Goal: Information Seeking & Learning: Learn about a topic

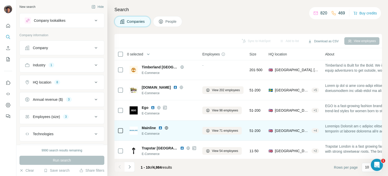
scroll to position [106, 0]
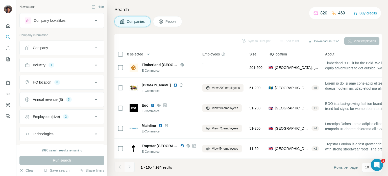
click at [133, 165] on button "Navigate to next page" at bounding box center [130, 166] width 10 height 10
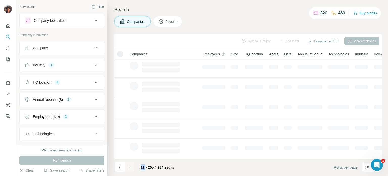
click at [133, 165] on div at bounding box center [130, 166] width 10 height 10
click at [133, 165] on button "Navigate to next page" at bounding box center [130, 166] width 10 height 10
click at [133, 165] on div at bounding box center [130, 166] width 10 height 10
click at [130, 167] on div at bounding box center [130, 166] width 10 height 10
click at [130, 167] on icon "Navigate to next page" at bounding box center [130, 166] width 2 height 3
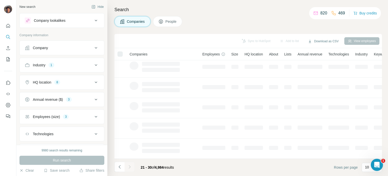
click at [130, 167] on div at bounding box center [130, 166] width 10 height 10
click at [130, 167] on icon "Navigate to next page" at bounding box center [129, 166] width 5 height 5
click at [130, 167] on div at bounding box center [130, 166] width 10 height 10
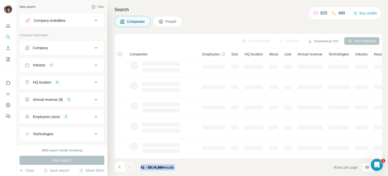
click at [130, 167] on div at bounding box center [130, 166] width 10 height 10
click at [130, 167] on icon "Navigate to next page" at bounding box center [129, 166] width 5 height 5
click at [130, 167] on div at bounding box center [130, 166] width 10 height 10
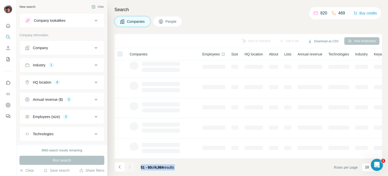
click at [130, 167] on icon "Navigate to next page" at bounding box center [129, 166] width 5 height 5
click at [130, 167] on div at bounding box center [130, 166] width 10 height 10
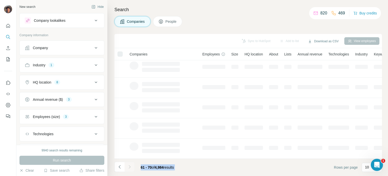
click at [130, 167] on div at bounding box center [130, 166] width 10 height 10
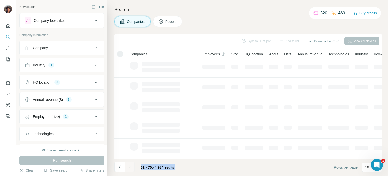
click at [130, 167] on div at bounding box center [130, 166] width 10 height 10
click at [130, 167] on icon "Navigate to next page" at bounding box center [129, 166] width 5 height 5
click at [130, 167] on div at bounding box center [130, 166] width 10 height 10
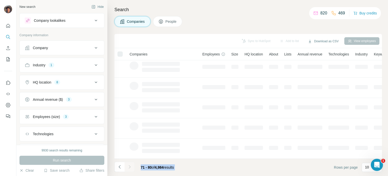
click at [130, 167] on icon "Navigate to next page" at bounding box center [129, 166] width 5 height 5
click at [130, 167] on div at bounding box center [130, 166] width 10 height 10
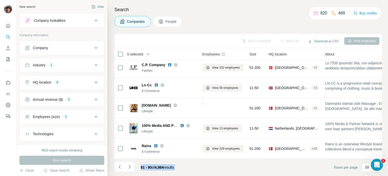
click at [130, 167] on icon "Navigate to next page" at bounding box center [129, 166] width 5 height 5
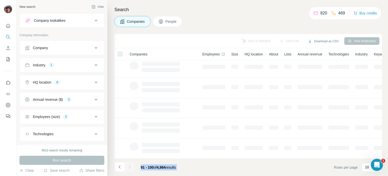
click at [130, 167] on div at bounding box center [130, 166] width 10 height 10
click at [130, 167] on icon "Navigate to next page" at bounding box center [129, 166] width 5 height 5
click at [130, 167] on div at bounding box center [130, 166] width 10 height 10
click at [130, 167] on icon "Navigate to next page" at bounding box center [129, 166] width 5 height 5
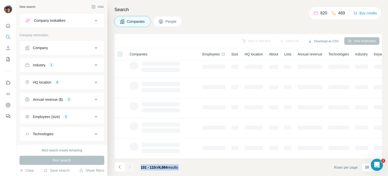
click at [130, 167] on div at bounding box center [130, 166] width 10 height 10
click at [130, 167] on icon "Navigate to next page" at bounding box center [129, 166] width 5 height 5
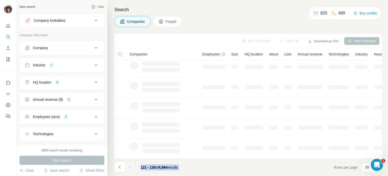
click at [130, 167] on div at bounding box center [130, 166] width 10 height 10
click at [130, 167] on icon "Navigate to next page" at bounding box center [129, 166] width 5 height 5
click at [130, 167] on div at bounding box center [130, 166] width 10 height 10
click at [130, 167] on icon "Navigate to next page" at bounding box center [129, 166] width 5 height 5
click at [130, 167] on div at bounding box center [130, 166] width 10 height 10
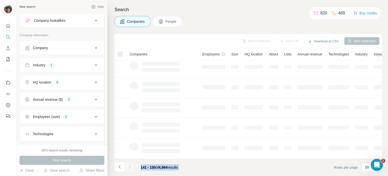
click at [130, 167] on icon "Navigate to next page" at bounding box center [129, 166] width 5 height 5
click at [130, 167] on div at bounding box center [130, 166] width 10 height 10
click at [130, 167] on icon "Navigate to next page" at bounding box center [129, 166] width 5 height 5
click at [130, 167] on div at bounding box center [130, 166] width 10 height 10
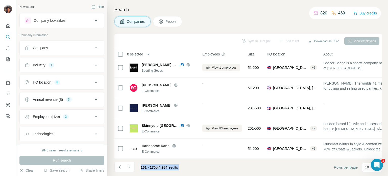
click at [130, 167] on icon "Navigate to next page" at bounding box center [129, 166] width 5 height 5
click at [130, 167] on div at bounding box center [130, 166] width 10 height 10
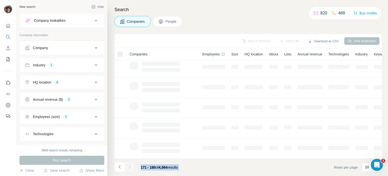
click at [130, 167] on div at bounding box center [130, 166] width 10 height 10
click at [130, 167] on icon "Navigate to next page" at bounding box center [129, 166] width 5 height 5
click at [130, 167] on div at bounding box center [130, 166] width 10 height 10
click at [130, 167] on icon "Navigate to next page" at bounding box center [129, 166] width 5 height 5
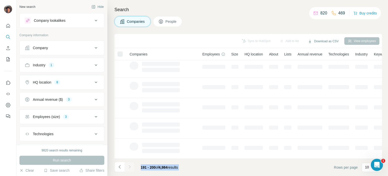
click at [130, 167] on div at bounding box center [130, 166] width 10 height 10
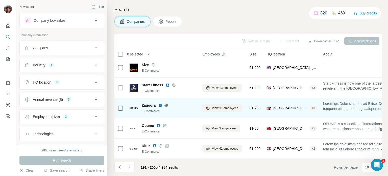
click at [195, 103] on div "Zaggora" at bounding box center [169, 105] width 55 height 5
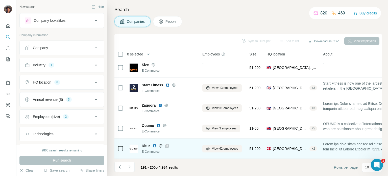
click at [168, 144] on icon at bounding box center [166, 146] width 3 height 4
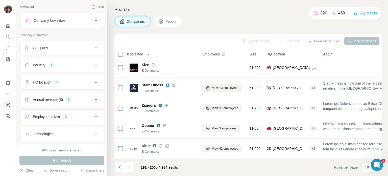
click at [133, 160] on footer "191 - 200 of 4,984 results Rows per page 10" at bounding box center [248, 166] width 268 height 17
click at [132, 167] on button "Navigate to next page" at bounding box center [130, 166] width 10 height 10
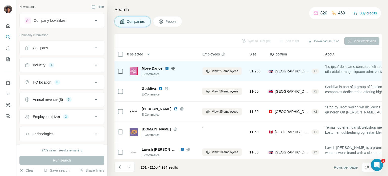
scroll to position [101, 0]
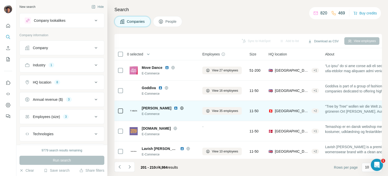
click at [180, 107] on icon at bounding box center [182, 108] width 4 height 4
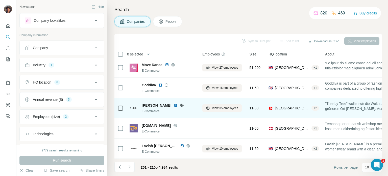
scroll to position [106, 0]
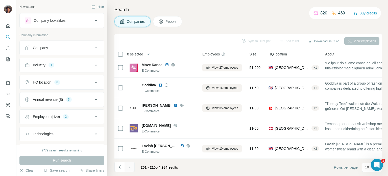
click at [130, 165] on icon "Navigate to next page" at bounding box center [129, 166] width 5 height 5
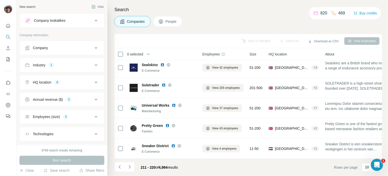
scroll to position [0, 0]
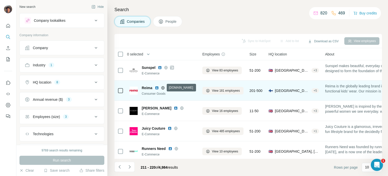
click at [162, 88] on icon at bounding box center [163, 88] width 4 height 4
click at [169, 87] on icon at bounding box center [169, 87] width 3 height 3
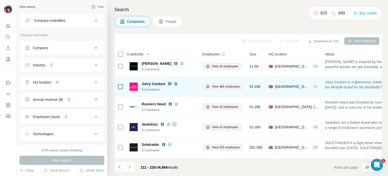
scroll to position [76, 0]
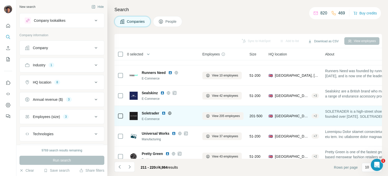
click at [170, 113] on icon at bounding box center [170, 113] width 4 height 4
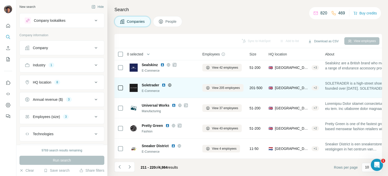
scroll to position [106, 0]
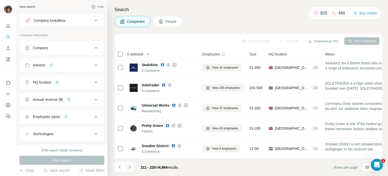
click at [130, 165] on icon "Navigate to next page" at bounding box center [129, 166] width 5 height 5
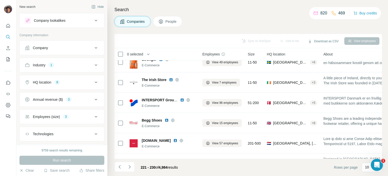
scroll to position [0, 0]
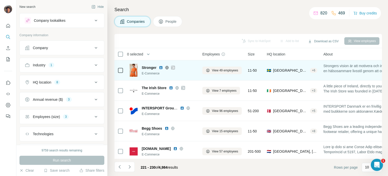
click at [167, 67] on icon at bounding box center [167, 67] width 4 height 4
click at [175, 68] on icon at bounding box center [173, 67] width 3 height 4
click at [150, 66] on span "Stronger" at bounding box center [149, 67] width 15 height 5
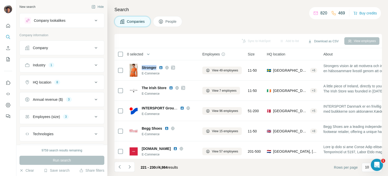
copy span "Stronger"
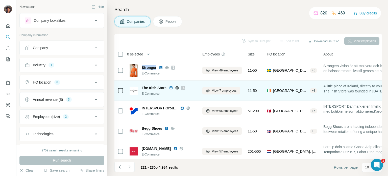
scroll to position [25, 0]
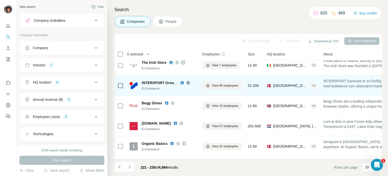
click at [186, 83] on icon at bounding box center [188, 83] width 4 height 4
click at [189, 83] on icon at bounding box center [188, 83] width 4 height 4
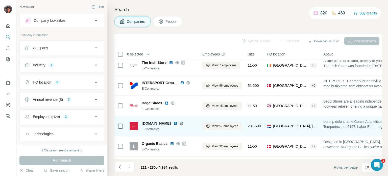
click at [179, 124] on icon at bounding box center [181, 123] width 4 height 4
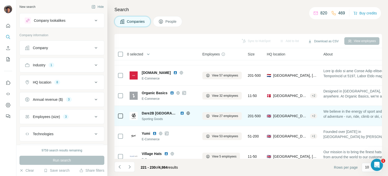
scroll to position [101, 0]
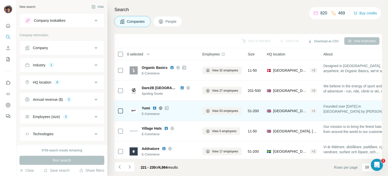
click at [166, 106] on icon at bounding box center [166, 107] width 3 height 3
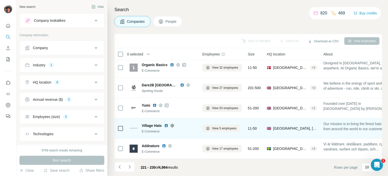
scroll to position [106, 0]
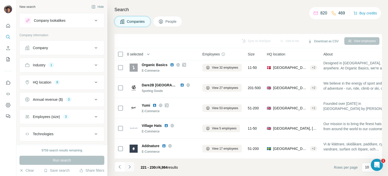
click at [131, 168] on icon "Navigate to next page" at bounding box center [129, 166] width 5 height 5
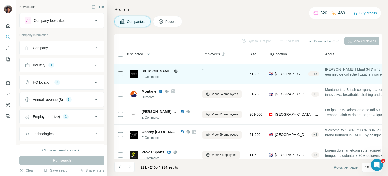
scroll to position [51, 0]
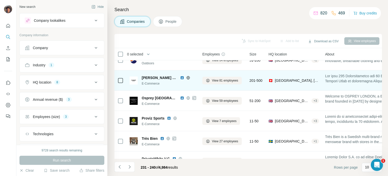
click at [186, 77] on icon at bounding box center [188, 78] width 4 height 4
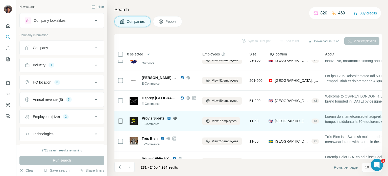
click at [176, 117] on icon at bounding box center [175, 117] width 1 height 3
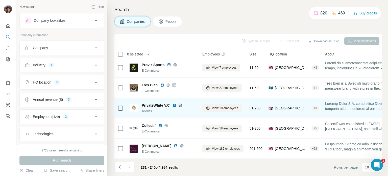
scroll to position [106, 0]
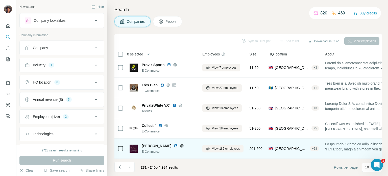
click at [181, 145] on icon at bounding box center [182, 146] width 4 height 4
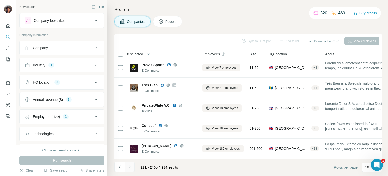
click at [129, 166] on icon "Navigate to next page" at bounding box center [129, 166] width 5 height 5
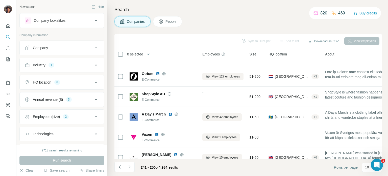
scroll to position [0, 0]
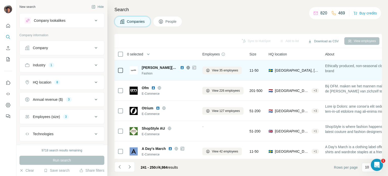
click at [187, 67] on icon at bounding box center [187, 67] width 1 height 3
click at [147, 67] on span "[PERSON_NAME][GEOGRAPHIC_DATA]" at bounding box center [160, 67] width 36 height 5
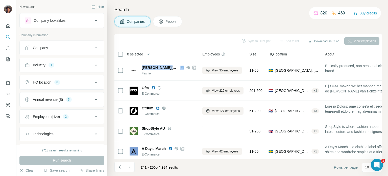
copy span "[PERSON_NAME][GEOGRAPHIC_DATA]"
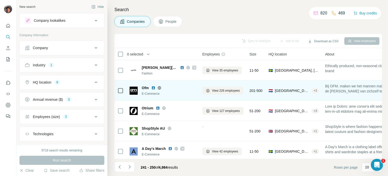
click at [198, 85] on td "Ofm E-Commerce" at bounding box center [163, 90] width 73 height 20
click at [158, 88] on icon at bounding box center [159, 87] width 3 height 3
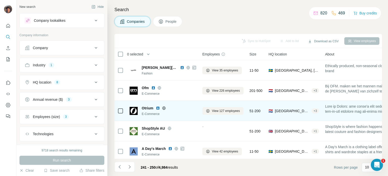
click at [163, 107] on icon at bounding box center [164, 108] width 4 height 4
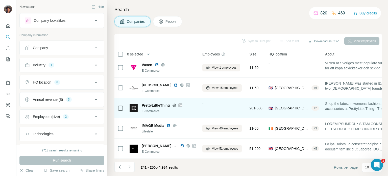
scroll to position [106, 0]
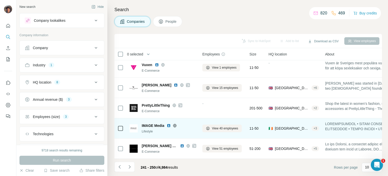
click at [175, 125] on icon at bounding box center [174, 125] width 3 height 0
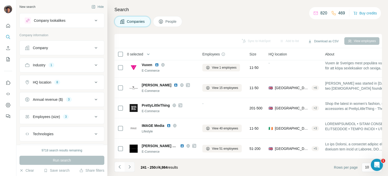
click at [130, 169] on icon "Navigate to next page" at bounding box center [129, 166] width 5 height 5
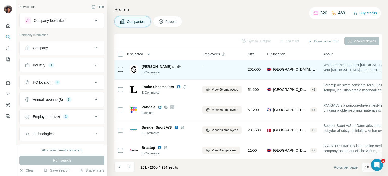
scroll to position [101, 0]
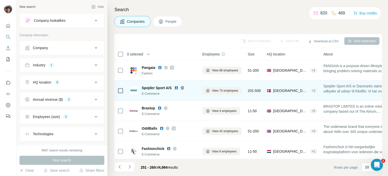
click at [181, 87] on icon at bounding box center [182, 88] width 4 height 4
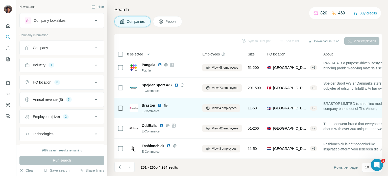
scroll to position [106, 0]
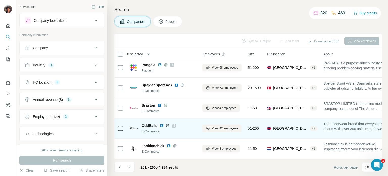
click at [167, 124] on icon at bounding box center [168, 125] width 4 height 4
click at [173, 123] on icon at bounding box center [173, 125] width 3 height 4
click at [169, 123] on icon at bounding box center [168, 125] width 4 height 4
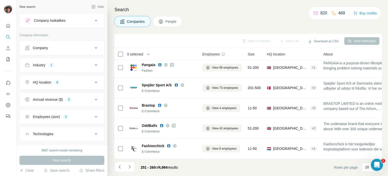
click at [131, 163] on button "Navigate to next page" at bounding box center [130, 166] width 10 height 10
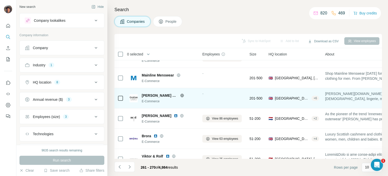
scroll to position [0, 0]
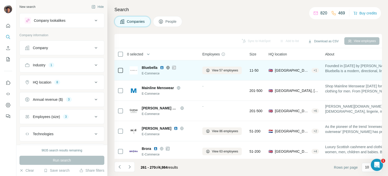
click at [169, 68] on icon at bounding box center [168, 67] width 3 height 3
click at [175, 66] on icon at bounding box center [174, 67] width 3 height 4
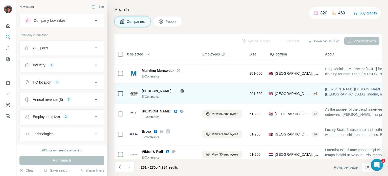
scroll to position [25, 0]
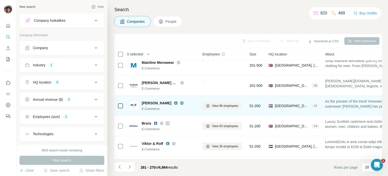
click at [180, 101] on icon at bounding box center [182, 103] width 4 height 4
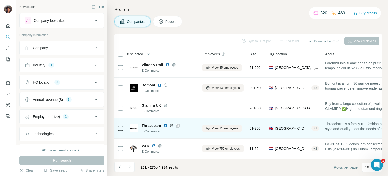
scroll to position [106, 0]
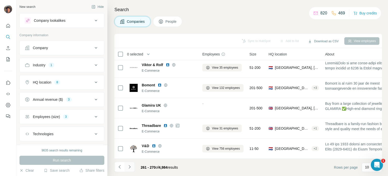
click at [130, 165] on icon "Navigate to next page" at bounding box center [129, 166] width 5 height 5
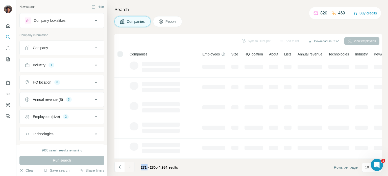
click at [130, 165] on div at bounding box center [130, 166] width 10 height 10
click at [130, 165] on icon "Navigate to next page" at bounding box center [129, 166] width 5 height 5
click at [130, 165] on div at bounding box center [130, 166] width 10 height 10
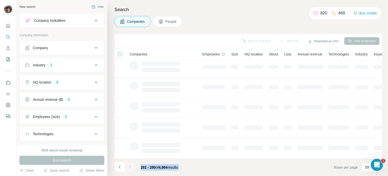
click at [130, 165] on icon "Navigate to next page" at bounding box center [129, 166] width 5 height 5
click at [130, 165] on div at bounding box center [130, 166] width 10 height 10
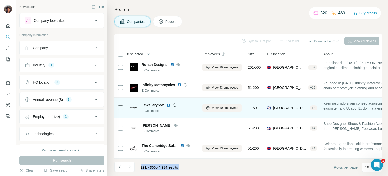
scroll to position [0, 0]
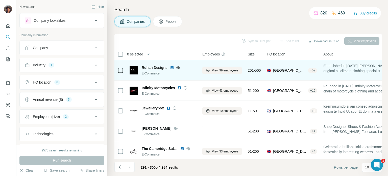
click at [164, 70] on div "Rohan Designs E-Commerce" at bounding box center [169, 70] width 55 height 11
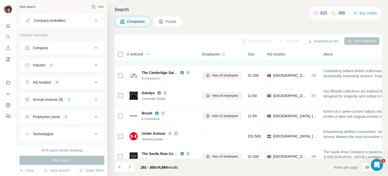
scroll to position [101, 0]
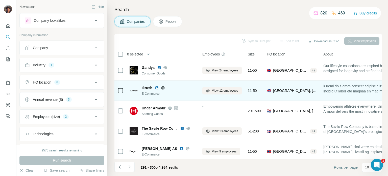
click at [161, 88] on icon at bounding box center [162, 87] width 3 height 3
click at [150, 88] on span "Ikrush" at bounding box center [147, 87] width 11 height 5
click at [152, 86] on span "Ikrush" at bounding box center [147, 87] width 11 height 5
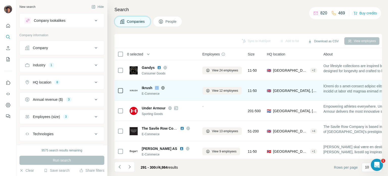
click at [152, 86] on span "Ikrush" at bounding box center [147, 87] width 11 height 5
click at [146, 89] on span "Ikrush" at bounding box center [147, 87] width 11 height 5
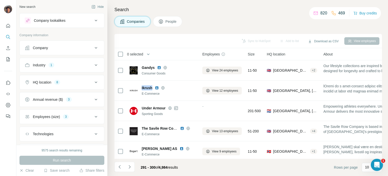
copy span "Ikrush"
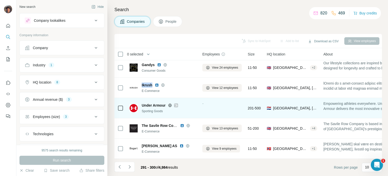
scroll to position [106, 0]
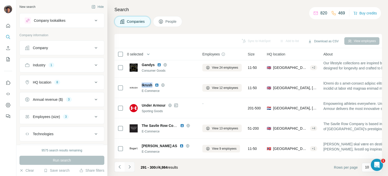
click at [130, 165] on icon "Navigate to next page" at bounding box center [129, 166] width 5 height 5
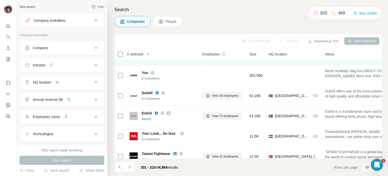
scroll to position [101, 0]
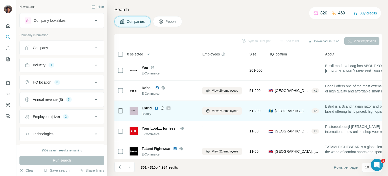
click at [168, 107] on icon at bounding box center [168, 108] width 3 height 4
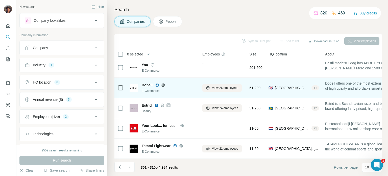
scroll to position [106, 0]
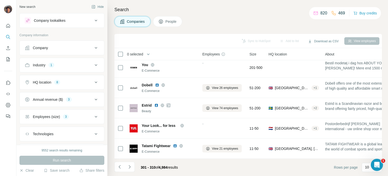
click at [135, 166] on div "301 - 310 of 4,984 results" at bounding box center [147, 166] width 67 height 11
click at [131, 166] on icon "Navigate to next page" at bounding box center [129, 166] width 5 height 5
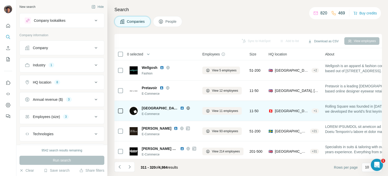
scroll to position [51, 0]
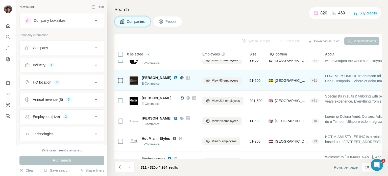
click at [186, 76] on icon at bounding box center [187, 78] width 3 height 4
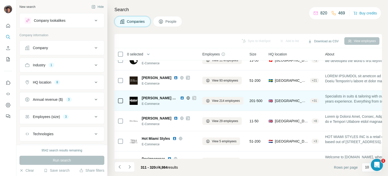
click at [193, 96] on icon at bounding box center [194, 98] width 3 height 4
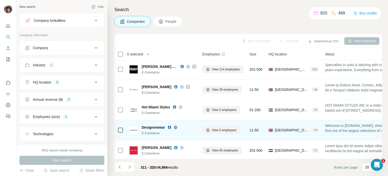
scroll to position [106, 0]
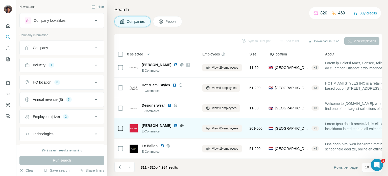
click at [180, 123] on icon at bounding box center [182, 125] width 4 height 4
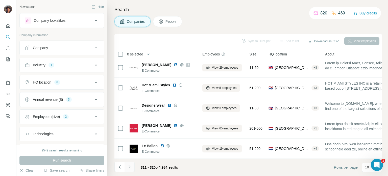
click at [129, 164] on icon "Navigate to next page" at bounding box center [129, 166] width 5 height 5
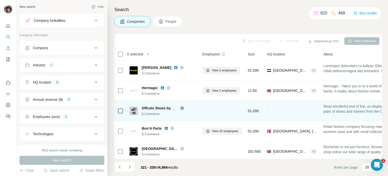
scroll to position [25, 0]
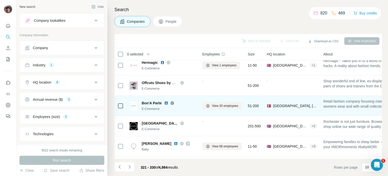
click at [171, 103] on icon at bounding box center [172, 103] width 4 height 4
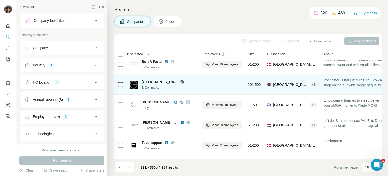
scroll to position [76, 0]
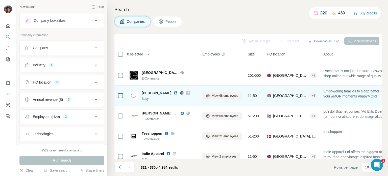
click at [180, 91] on icon at bounding box center [181, 92] width 3 height 3
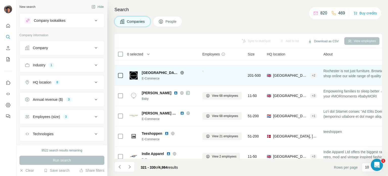
scroll to position [101, 0]
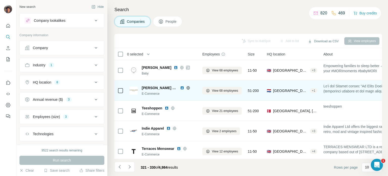
click at [186, 86] on icon at bounding box center [188, 88] width 4 height 4
click at [161, 86] on span "[PERSON_NAME] Napoli" at bounding box center [160, 87] width 36 height 5
copy span "[PERSON_NAME] Napoli"
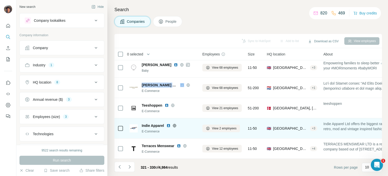
scroll to position [106, 0]
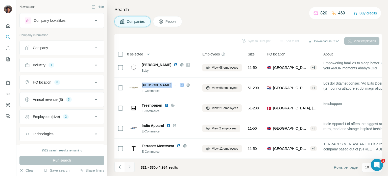
click at [133, 168] on button "Navigate to next page" at bounding box center [130, 166] width 10 height 10
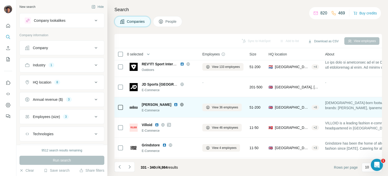
scroll to position [76, 0]
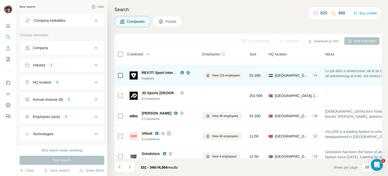
click at [189, 72] on icon at bounding box center [188, 72] width 4 height 4
click at [188, 73] on icon at bounding box center [187, 72] width 1 height 3
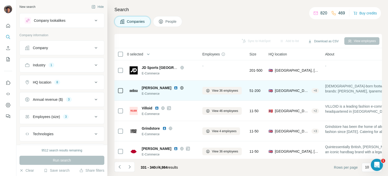
scroll to position [106, 0]
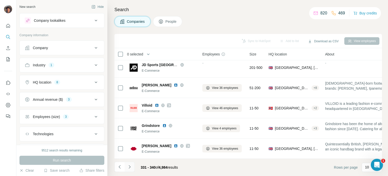
click at [130, 163] on button "Navigate to next page" at bounding box center [130, 166] width 10 height 10
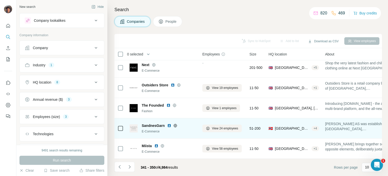
scroll to position [0, 0]
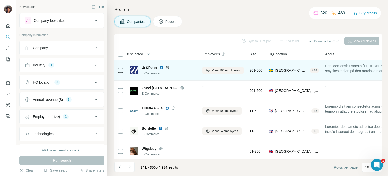
click at [167, 67] on icon at bounding box center [167, 67] width 4 height 4
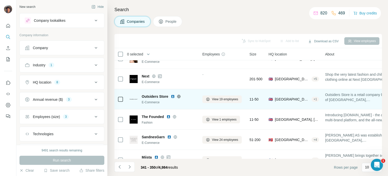
scroll to position [101, 0]
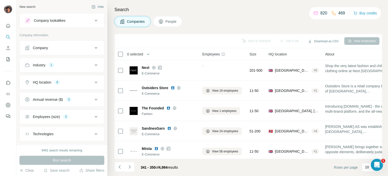
click at [81, 111] on button "Employees (size) 3" at bounding box center [62, 116] width 84 height 12
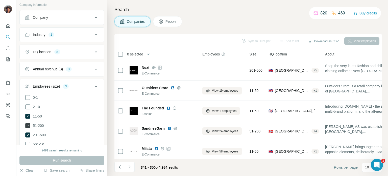
scroll to position [51, 0]
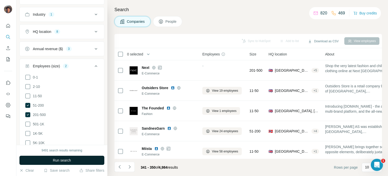
click at [51, 159] on button "Run search" at bounding box center [61, 159] width 85 height 9
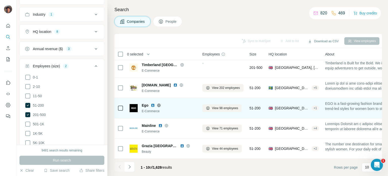
scroll to position [106, 0]
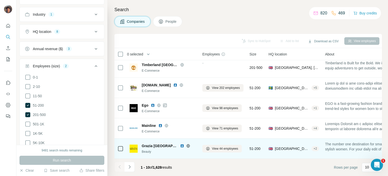
click at [186, 144] on icon at bounding box center [188, 146] width 4 height 4
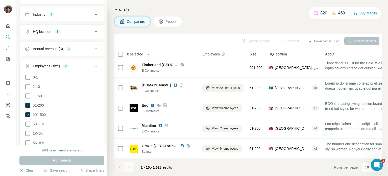
click at [128, 165] on icon "Navigate to next page" at bounding box center [129, 166] width 5 height 5
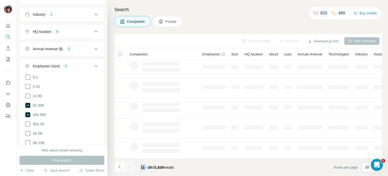
click at [128, 165] on div at bounding box center [130, 166] width 10 height 10
click at [128, 165] on icon "Navigate to next page" at bounding box center [129, 166] width 5 height 5
click at [128, 165] on div at bounding box center [130, 166] width 10 height 10
click at [128, 165] on icon "Navigate to next page" at bounding box center [129, 166] width 5 height 5
click at [128, 165] on div at bounding box center [130, 166] width 10 height 10
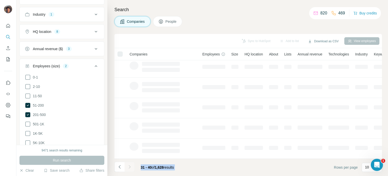
click at [128, 165] on icon "Navigate to next page" at bounding box center [129, 166] width 5 height 5
click at [128, 165] on div at bounding box center [130, 166] width 10 height 10
click at [128, 165] on icon "Navigate to next page" at bounding box center [129, 166] width 5 height 5
click at [128, 165] on div at bounding box center [130, 166] width 10 height 10
click at [128, 165] on icon "Navigate to next page" at bounding box center [129, 166] width 5 height 5
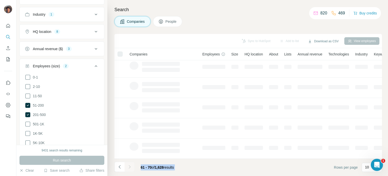
click at [128, 165] on div at bounding box center [130, 166] width 10 height 10
click at [128, 165] on icon "Navigate to next page" at bounding box center [129, 166] width 5 height 5
click at [128, 165] on div at bounding box center [130, 166] width 10 height 10
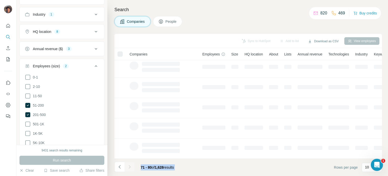
click at [128, 165] on div at bounding box center [130, 166] width 10 height 10
click at [128, 165] on icon "Navigate to next page" at bounding box center [129, 166] width 5 height 5
click at [128, 165] on div at bounding box center [130, 166] width 10 height 10
click at [128, 165] on icon "Navigate to next page" at bounding box center [129, 166] width 5 height 5
click at [128, 165] on div at bounding box center [130, 166] width 10 height 10
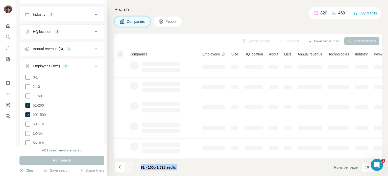
click at [128, 165] on icon "Navigate to next page" at bounding box center [129, 166] width 5 height 5
click at [128, 165] on div at bounding box center [130, 166] width 10 height 10
click at [128, 165] on icon "Navigate to next page" at bounding box center [129, 166] width 5 height 5
click at [128, 165] on div at bounding box center [130, 166] width 10 height 10
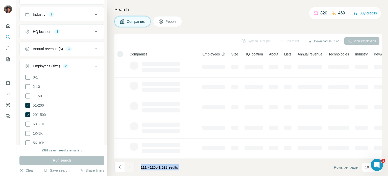
click at [128, 165] on div at bounding box center [130, 166] width 10 height 10
click at [128, 165] on icon "Navigate to next page" at bounding box center [129, 166] width 5 height 5
click at [128, 165] on div at bounding box center [130, 166] width 10 height 10
click at [128, 165] on icon "Navigate to next page" at bounding box center [129, 166] width 5 height 5
click at [128, 165] on div at bounding box center [130, 166] width 10 height 10
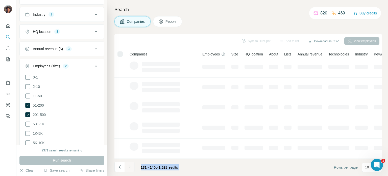
click at [128, 165] on div at bounding box center [130, 166] width 10 height 10
click at [128, 166] on icon "Navigate to next page" at bounding box center [129, 166] width 5 height 5
click at [128, 166] on div at bounding box center [130, 166] width 10 height 10
click at [128, 166] on icon "Navigate to next page" at bounding box center [129, 166] width 5 height 5
click at [128, 166] on div at bounding box center [130, 166] width 10 height 10
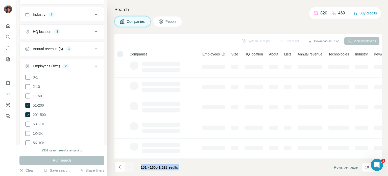
click at [128, 166] on icon "Navigate to next page" at bounding box center [129, 166] width 5 height 5
click at [128, 166] on div at bounding box center [130, 166] width 10 height 10
click at [132, 166] on div at bounding box center [130, 166] width 10 height 10
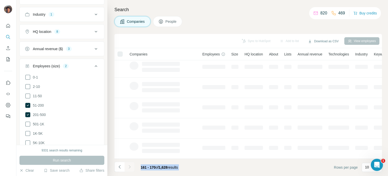
click at [132, 166] on icon "Navigate to next page" at bounding box center [129, 166] width 5 height 5
click at [132, 166] on div at bounding box center [130, 166] width 10 height 10
click at [132, 166] on icon "Navigate to next page" at bounding box center [129, 166] width 5 height 5
click at [132, 166] on div at bounding box center [130, 166] width 10 height 10
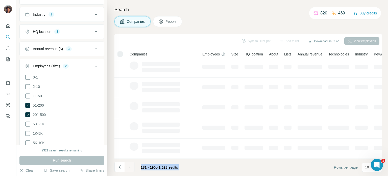
click at [132, 166] on icon "Navigate to next page" at bounding box center [129, 166] width 5 height 5
click at [132, 167] on div at bounding box center [130, 166] width 10 height 10
click at [132, 167] on button "Navigate to next page" at bounding box center [130, 166] width 10 height 10
click at [132, 167] on div at bounding box center [130, 166] width 10 height 10
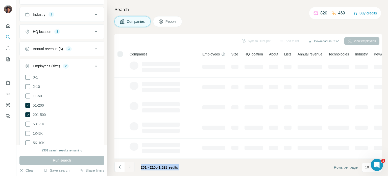
click at [132, 167] on button "Navigate to next page" at bounding box center [130, 166] width 10 height 10
click at [132, 167] on div at bounding box center [130, 166] width 10 height 10
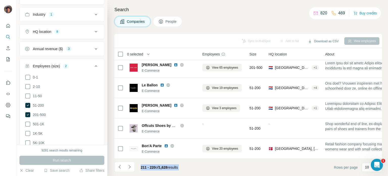
click at [132, 167] on button "Navigate to next page" at bounding box center [130, 166] width 10 height 10
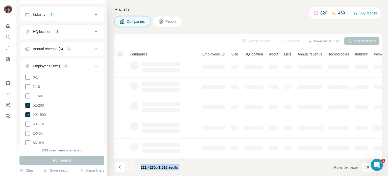
click at [132, 167] on div at bounding box center [130, 166] width 10 height 10
click at [132, 167] on button "Navigate to next page" at bounding box center [130, 166] width 10 height 10
click at [132, 167] on div at bounding box center [130, 166] width 10 height 10
click at [132, 167] on button "Navigate to next page" at bounding box center [130, 166] width 10 height 10
click at [132, 167] on div at bounding box center [130, 166] width 10 height 10
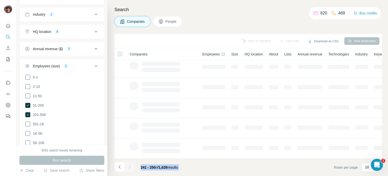
click at [132, 167] on button "Navigate to next page" at bounding box center [130, 166] width 10 height 10
click at [132, 167] on div at bounding box center [130, 166] width 10 height 10
click at [132, 167] on button "Navigate to next page" at bounding box center [130, 166] width 10 height 10
click at [132, 167] on div at bounding box center [130, 166] width 10 height 10
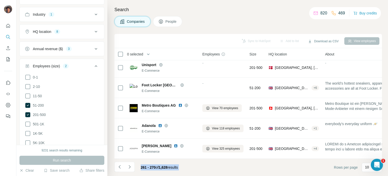
click at [132, 167] on button "Navigate to next page" at bounding box center [130, 166] width 10 height 10
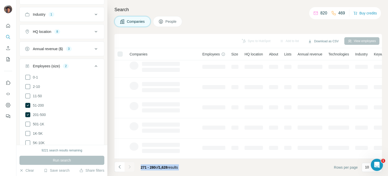
click at [132, 167] on button "Navigate to next page" at bounding box center [130, 166] width 10 height 10
click at [132, 167] on div at bounding box center [130, 166] width 10 height 10
click at [132, 167] on button "Navigate to next page" at bounding box center [130, 166] width 10 height 10
click at [132, 167] on div at bounding box center [130, 166] width 10 height 10
click at [132, 167] on button "Navigate to next page" at bounding box center [130, 166] width 10 height 10
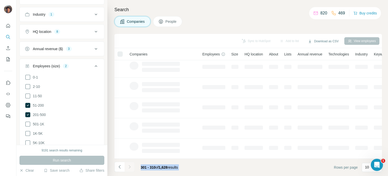
click at [132, 167] on div at bounding box center [130, 166] width 10 height 10
click at [132, 167] on button "Navigate to next page" at bounding box center [130, 166] width 10 height 10
drag, startPoint x: 132, startPoint y: 167, endPoint x: 131, endPoint y: 181, distance: 14.4
click at [131, 175] on html "New search Hide Company lookalikes Company information Company Industry 1 HQ lo…" at bounding box center [194, 88] width 388 height 176
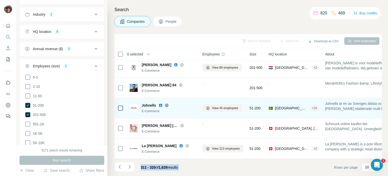
click at [180, 98] on td "Johnells E-Commerce" at bounding box center [163, 108] width 73 height 20
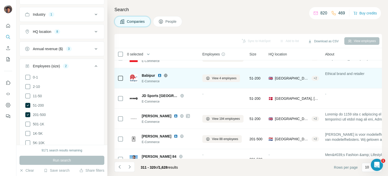
scroll to position [0, 0]
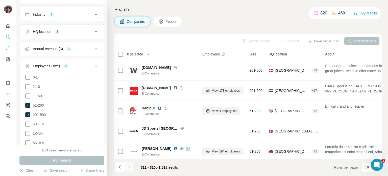
click at [130, 165] on icon "Navigate to next page" at bounding box center [129, 166] width 5 height 5
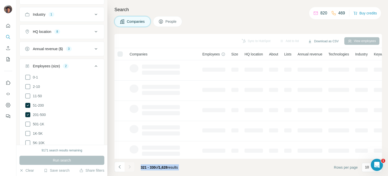
click at [130, 165] on div at bounding box center [130, 166] width 10 height 10
click at [130, 165] on icon "Navigate to next page" at bounding box center [129, 166] width 5 height 5
click at [130, 165] on div at bounding box center [130, 166] width 10 height 10
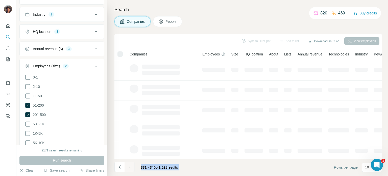
click at [130, 165] on icon "Navigate to next page" at bounding box center [129, 166] width 5 height 5
click at [130, 165] on div at bounding box center [130, 166] width 10 height 10
click at [130, 165] on icon "Navigate to next page" at bounding box center [129, 166] width 5 height 5
click at [130, 165] on div at bounding box center [130, 166] width 10 height 10
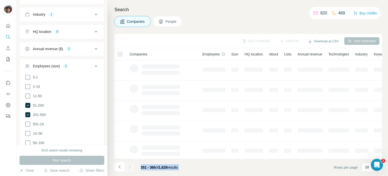
click at [130, 165] on div at bounding box center [130, 166] width 10 height 10
click at [130, 165] on icon "Navigate to next page" at bounding box center [129, 166] width 5 height 5
click at [130, 165] on div at bounding box center [130, 166] width 10 height 10
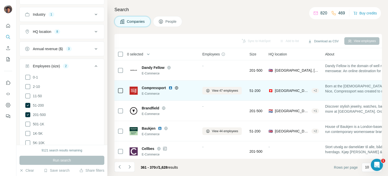
click at [176, 89] on icon at bounding box center [177, 88] width 4 height 4
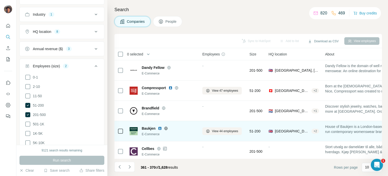
click at [166, 128] on icon at bounding box center [166, 128] width 4 height 4
click at [153, 127] on span "Baukjen" at bounding box center [149, 128] width 14 height 5
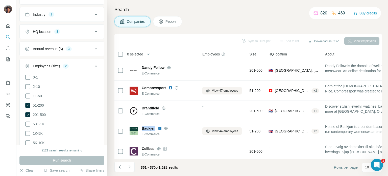
copy span "Baukjen"
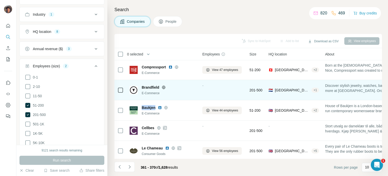
scroll to position [51, 0]
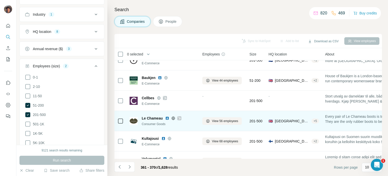
click at [180, 117] on icon at bounding box center [179, 117] width 3 height 3
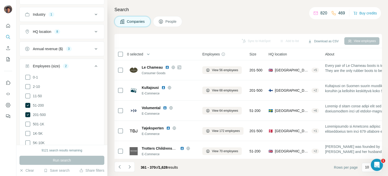
scroll to position [106, 0]
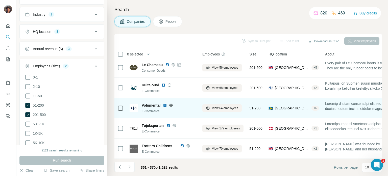
click at [170, 104] on icon at bounding box center [171, 105] width 4 height 4
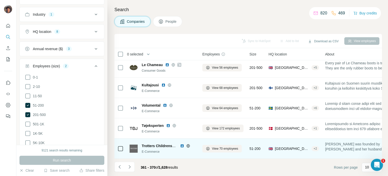
click at [188, 144] on icon at bounding box center [188, 146] width 4 height 4
click at [188, 144] on icon at bounding box center [187, 145] width 1 height 3
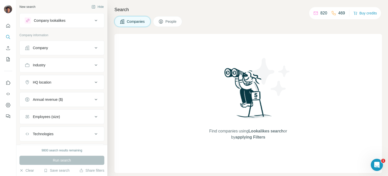
click at [68, 53] on button "Company" at bounding box center [62, 48] width 84 height 12
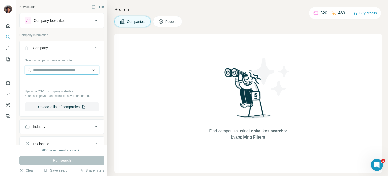
click at [68, 66] on input "text" at bounding box center [62, 69] width 74 height 9
paste input "**********"
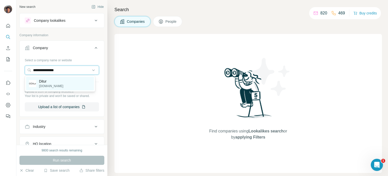
type input "**********"
click at [64, 87] on div "Ditur ditur.dk" at bounding box center [60, 84] width 68 height 14
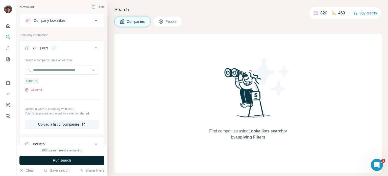
click at [62, 159] on span "Run search" at bounding box center [62, 159] width 18 height 5
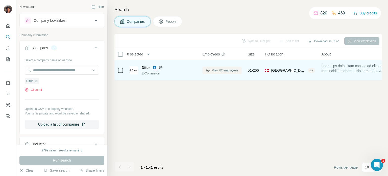
click at [238, 71] on span "View 62 employees" at bounding box center [225, 70] width 26 height 5
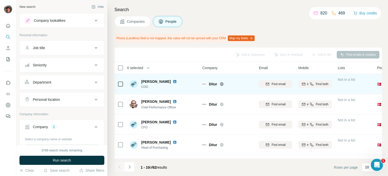
click at [221, 85] on icon at bounding box center [222, 84] width 4 height 4
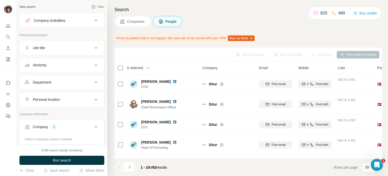
drag, startPoint x: 138, startPoint y: 28, endPoint x: 141, endPoint y: 24, distance: 5.4
click at [139, 27] on div "Search Companies People Phone (Landline) field is not mapped, this value will n…" at bounding box center [247, 88] width 281 height 176
click at [141, 24] on button "Companies" at bounding box center [132, 21] width 36 height 11
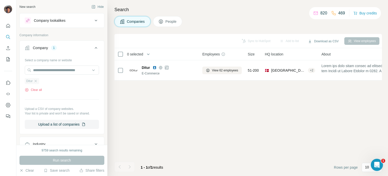
click at [39, 80] on div "Ditur" at bounding box center [32, 81] width 14 height 6
click at [36, 80] on icon "button" at bounding box center [36, 81] width 4 height 4
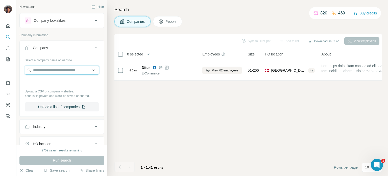
click at [43, 72] on input "text" at bounding box center [62, 69] width 74 height 9
paste input "********"
click at [69, 71] on input "**********" at bounding box center [62, 69] width 74 height 9
click at [64, 71] on input "**********" at bounding box center [62, 69] width 74 height 9
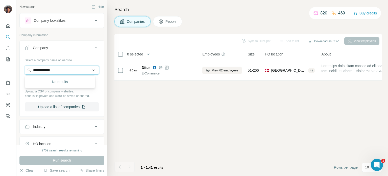
click at [64, 71] on input "**********" at bounding box center [62, 69] width 74 height 9
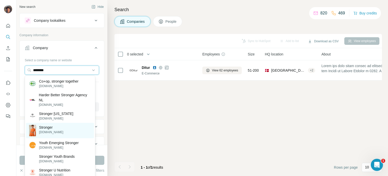
type input "********"
click at [53, 123] on div "Stronger strongerlabel.com" at bounding box center [60, 130] width 68 height 15
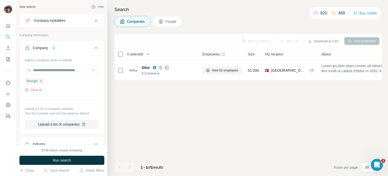
click at [65, 160] on span "Run search" at bounding box center [62, 159] width 18 height 5
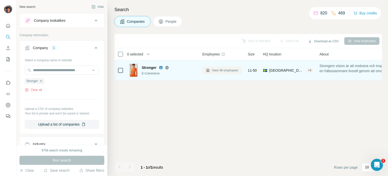
click at [211, 72] on button "View 49 employees" at bounding box center [221, 70] width 39 height 8
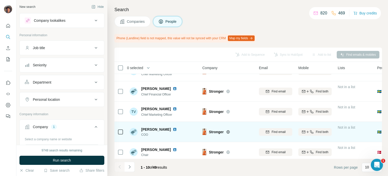
scroll to position [120, 0]
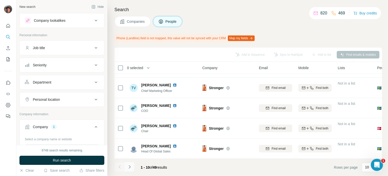
click at [131, 164] on icon "Navigate to next page" at bounding box center [129, 166] width 5 height 5
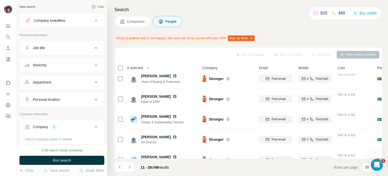
scroll to position [0, 0]
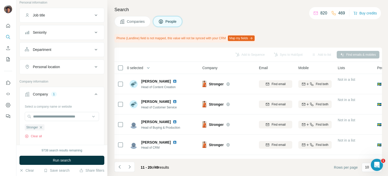
scroll to position [51, 0]
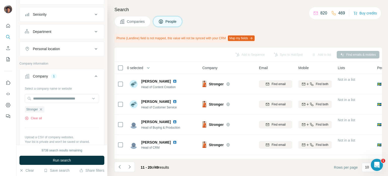
click at [126, 30] on div "Search Companies People Phone (Landline) field is not mapped, this value will n…" at bounding box center [247, 88] width 281 height 176
click at [127, 29] on div "Search Companies People Phone (Landline) field is not mapped, this value will n…" at bounding box center [247, 88] width 281 height 176
click at [128, 21] on span "Companies" at bounding box center [136, 21] width 18 height 5
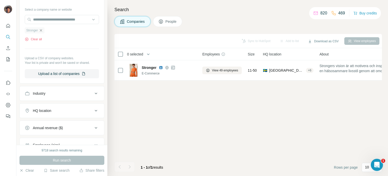
click at [42, 33] on div "Stronger" at bounding box center [35, 30] width 20 height 6
click at [41, 31] on icon "button" at bounding box center [41, 30] width 4 height 4
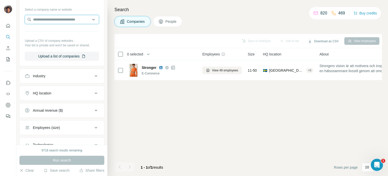
click at [44, 21] on input "text" at bounding box center [62, 19] width 74 height 9
paste input "**********"
click at [70, 20] on input "**********" at bounding box center [62, 19] width 74 height 9
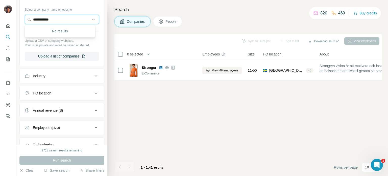
paste input "**********"
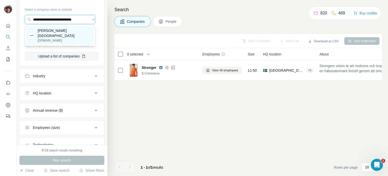
type input "**********"
click at [71, 30] on div "Djerf Avenue djerfavenue.com" at bounding box center [60, 35] width 68 height 19
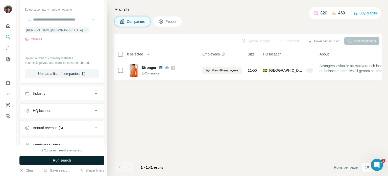
click at [55, 156] on button "Run search" at bounding box center [61, 159] width 85 height 9
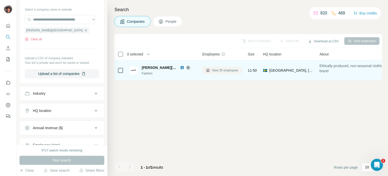
click at [215, 68] on span "View 35 employees" at bounding box center [225, 70] width 26 height 5
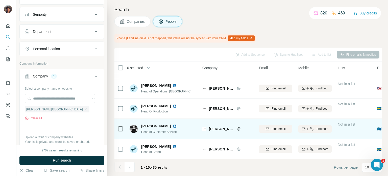
scroll to position [120, 0]
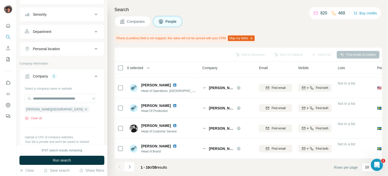
click at [132, 160] on footer "1 - 10 of 35 results Rows per page 10" at bounding box center [248, 166] width 268 height 17
click at [130, 168] on icon "Navigate to next page" at bounding box center [129, 166] width 5 height 5
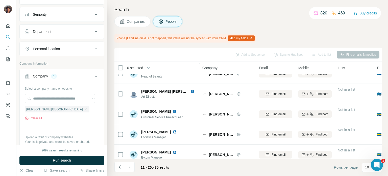
scroll to position [0, 0]
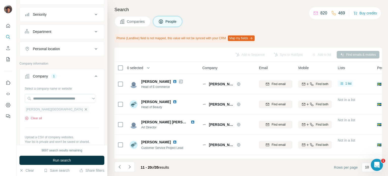
click at [85, 109] on icon "button" at bounding box center [86, 109] width 2 height 2
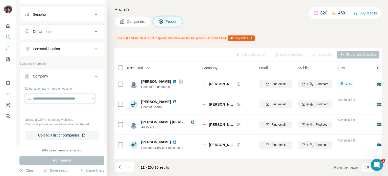
click at [50, 99] on input "text" at bounding box center [60, 98] width 70 height 9
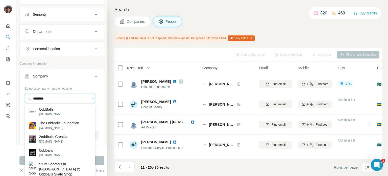
type input "********"
click at [52, 108] on p "OddBalls" at bounding box center [51, 109] width 24 height 5
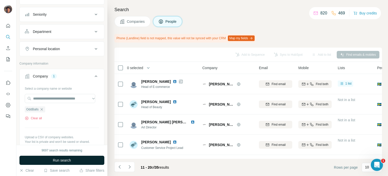
click at [60, 161] on span "Run search" at bounding box center [62, 159] width 18 height 5
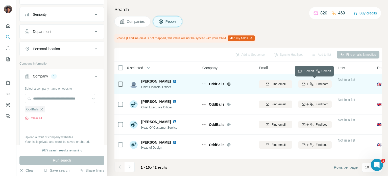
click at [309, 83] on icon "button" at bounding box center [308, 84] width 4 height 4
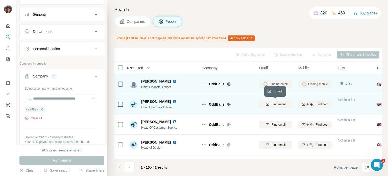
click at [275, 101] on button "Find email" at bounding box center [275, 104] width 33 height 8
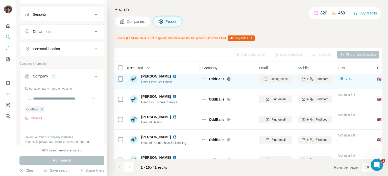
scroll to position [76, 0]
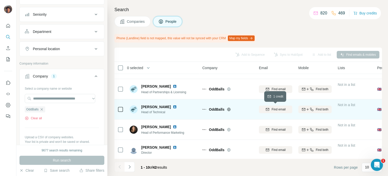
click at [274, 107] on span "Find email" at bounding box center [279, 109] width 14 height 5
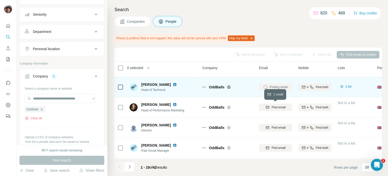
scroll to position [120, 0]
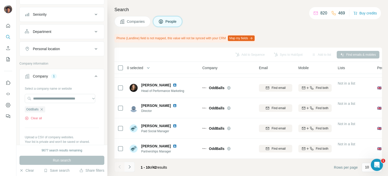
click at [130, 165] on icon "Navigate to next page" at bounding box center [129, 166] width 5 height 5
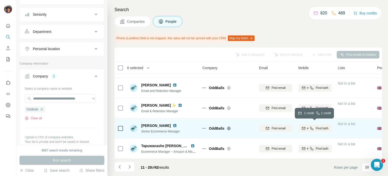
click at [306, 124] on button "Find both" at bounding box center [314, 128] width 33 height 8
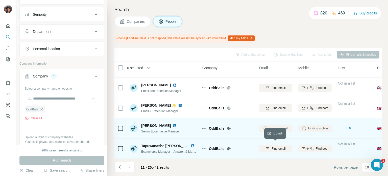
click at [264, 145] on button "Find email" at bounding box center [275, 149] width 33 height 8
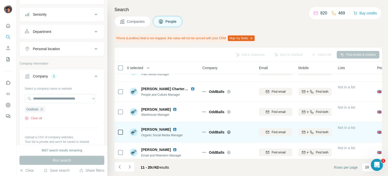
scroll to position [0, 0]
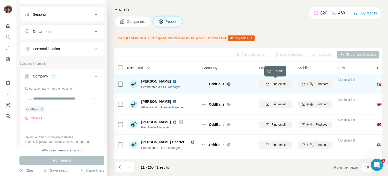
click at [285, 81] on button "Find email" at bounding box center [275, 84] width 33 height 8
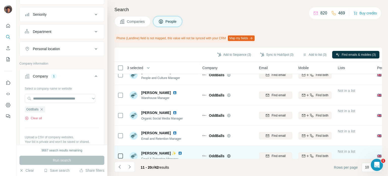
scroll to position [120, 0]
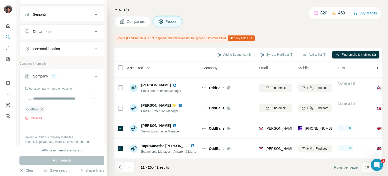
click at [121, 164] on icon "Navigate to previous page" at bounding box center [119, 166] width 5 height 5
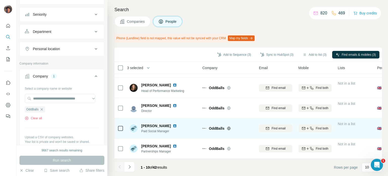
scroll to position [0, 0]
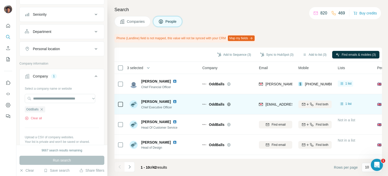
click at [118, 105] on div at bounding box center [120, 104] width 6 height 6
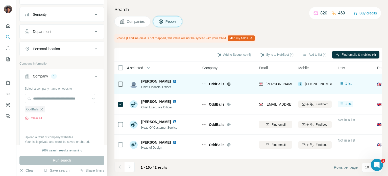
click at [118, 86] on icon at bounding box center [120, 84] width 6 height 6
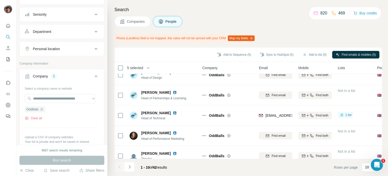
scroll to position [120, 0]
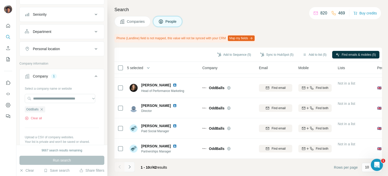
click at [131, 162] on button "Navigate to next page" at bounding box center [130, 166] width 10 height 10
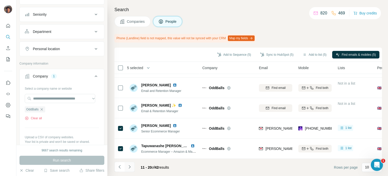
click at [131, 162] on button "Navigate to next page" at bounding box center [130, 166] width 10 height 10
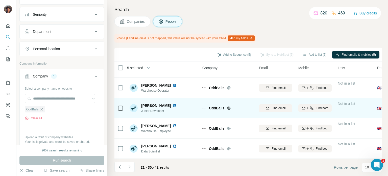
scroll to position [0, 0]
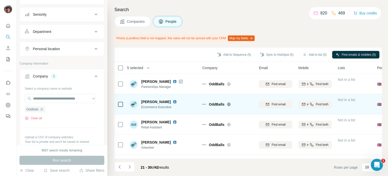
click at [252, 103] on div "OddBalls" at bounding box center [231, 104] width 44 height 5
click at [265, 102] on div "Find email" at bounding box center [275, 104] width 33 height 5
click at [120, 101] on div at bounding box center [120, 104] width 6 height 14
click at [120, 107] on div at bounding box center [120, 104] width 6 height 14
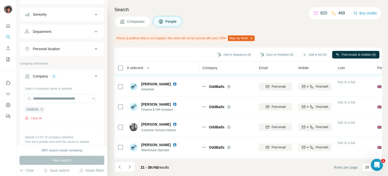
scroll to position [120, 0]
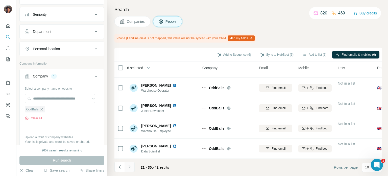
click at [133, 165] on button "Navigate to next page" at bounding box center [130, 166] width 10 height 10
click at [133, 161] on footer "31 - 40 of 42 results Rows per page 10" at bounding box center [248, 166] width 268 height 17
click at [133, 166] on button "Navigate to next page" at bounding box center [130, 166] width 10 height 10
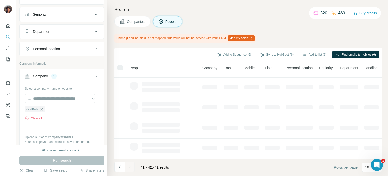
scroll to position [0, 0]
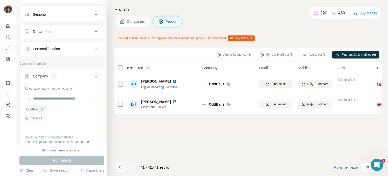
click at [120, 167] on icon "Navigate to previous page" at bounding box center [119, 166] width 5 height 5
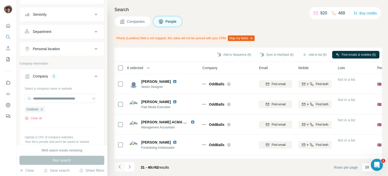
click at [120, 167] on icon "Navigate to previous page" at bounding box center [119, 166] width 5 height 5
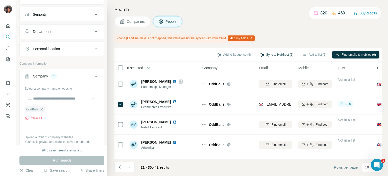
click at [275, 56] on button "Sync to HubSpot (6)" at bounding box center [277, 55] width 40 height 8
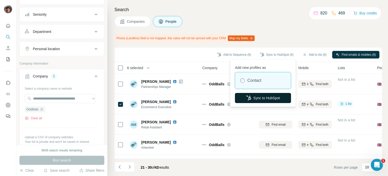
click at [269, 97] on button "Sync to HubSpot" at bounding box center [263, 98] width 56 height 10
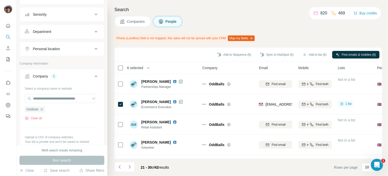
click at [41, 109] on icon "button" at bounding box center [42, 109] width 4 height 4
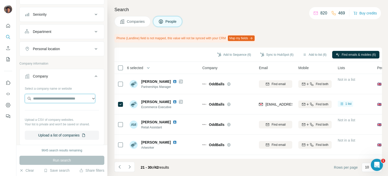
click at [47, 101] on input "text" at bounding box center [60, 98] width 70 height 9
paste input "*********"
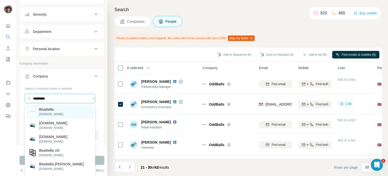
type input "*********"
click at [62, 109] on div "Bluebella bluebella.com" at bounding box center [60, 112] width 68 height 14
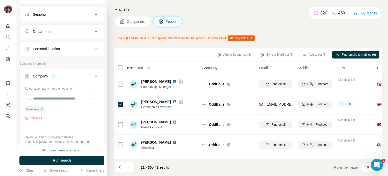
click at [63, 160] on span "Run search" at bounding box center [62, 159] width 18 height 5
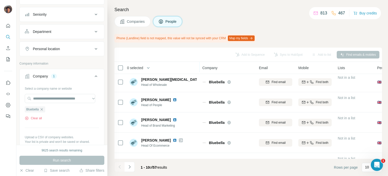
scroll to position [120, 0]
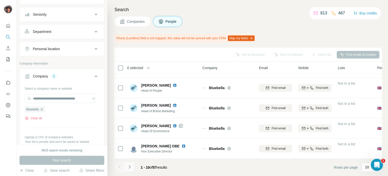
click at [130, 168] on icon "Navigate to next page" at bounding box center [129, 166] width 5 height 5
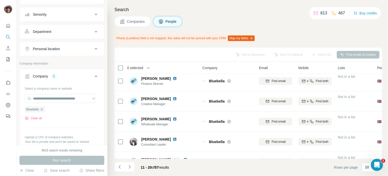
scroll to position [0, 0]
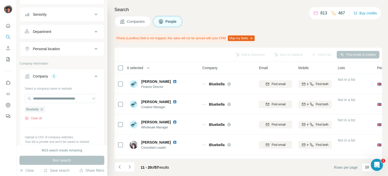
click at [135, 167] on div "11 - 20 of 57 results" at bounding box center [143, 166] width 59 height 11
click at [131, 169] on icon "Navigate to next page" at bounding box center [129, 166] width 5 height 5
click at [124, 24] on button "Companies" at bounding box center [132, 21] width 36 height 11
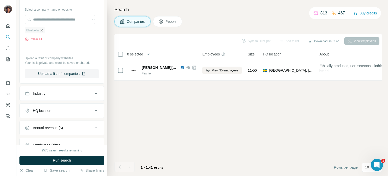
click at [43, 29] on icon "button" at bounding box center [42, 30] width 4 height 4
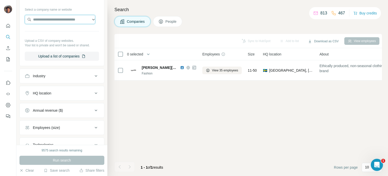
click at [47, 21] on input "text" at bounding box center [60, 19] width 70 height 9
paste input "******"
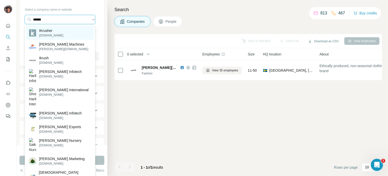
type input "******"
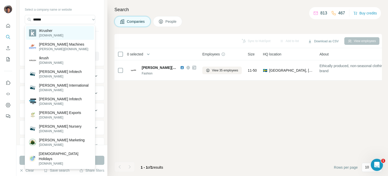
click at [51, 32] on p "IKrusher" at bounding box center [51, 30] width 24 height 5
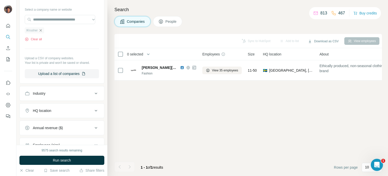
click at [42, 30] on icon "button" at bounding box center [41, 30] width 2 height 2
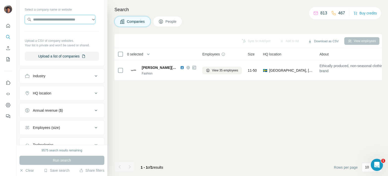
click at [44, 18] on input "text" at bounding box center [60, 19] width 70 height 9
paste input "******"
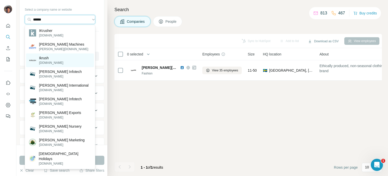
type input "******"
click at [56, 63] on div "Ikrush ikrush.com" at bounding box center [60, 60] width 68 height 14
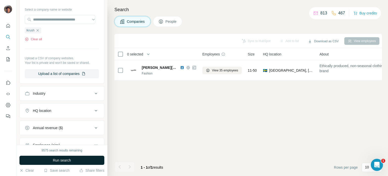
click at [57, 158] on span "Run search" at bounding box center [62, 159] width 18 height 5
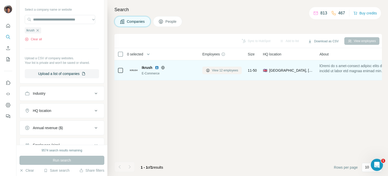
click at [212, 74] on button "View 12 employees" at bounding box center [221, 70] width 39 height 8
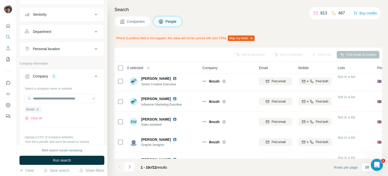
scroll to position [120, 0]
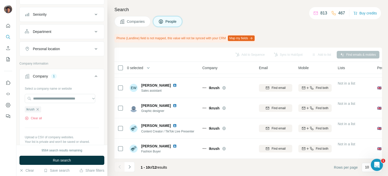
click at [126, 163] on button "Navigate to next page" at bounding box center [130, 166] width 10 height 10
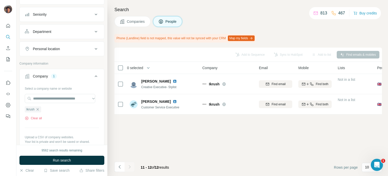
scroll to position [0, 0]
click at [39, 107] on icon "button" at bounding box center [38, 109] width 4 height 4
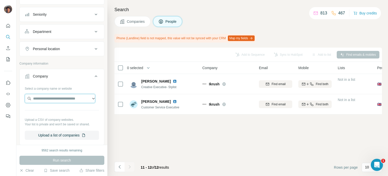
click at [39, 100] on input "text" at bounding box center [60, 98] width 70 height 9
paste input "**********"
click at [52, 99] on input "**********" at bounding box center [60, 98] width 70 height 9
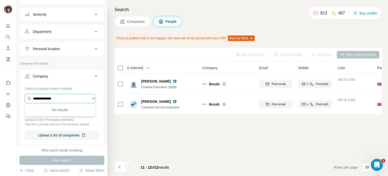
paste input "**********"
type input "**********"
click at [55, 109] on p "[PERSON_NAME]" at bounding box center [53, 109] width 29 height 5
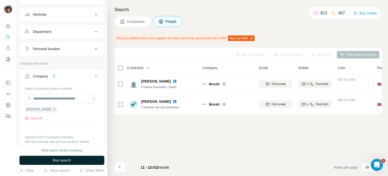
click at [70, 158] on span "Run search" at bounding box center [62, 159] width 18 height 5
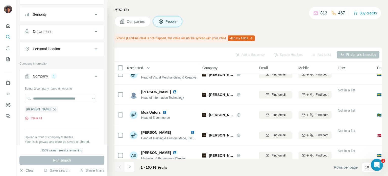
scroll to position [44, 0]
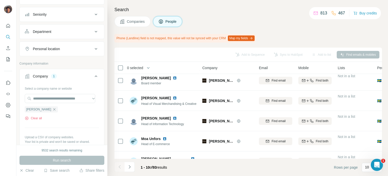
click at [138, 25] on button "Companies" at bounding box center [132, 21] width 36 height 11
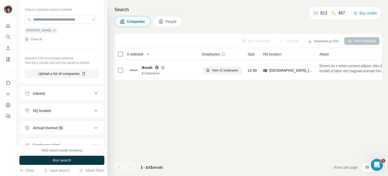
scroll to position [0, 0]
click at [53, 31] on icon "button" at bounding box center [54, 30] width 2 height 2
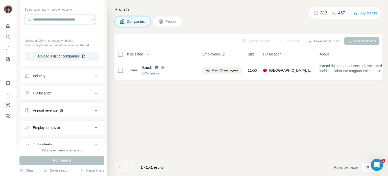
click at [55, 20] on input "text" at bounding box center [60, 19] width 70 height 9
paste input "**********"
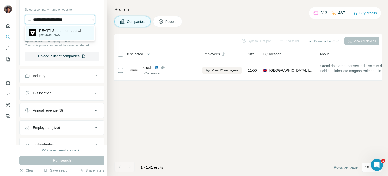
type input "**********"
click at [61, 33] on p "REV'IT! Sport International" at bounding box center [60, 30] width 42 height 5
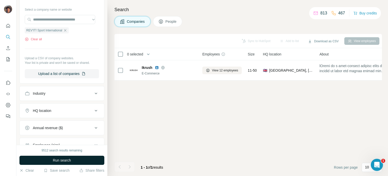
click at [60, 160] on span "Run search" at bounding box center [62, 159] width 18 height 5
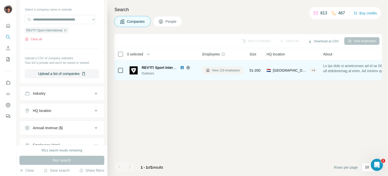
click at [232, 69] on span "View 133 employees" at bounding box center [226, 70] width 28 height 5
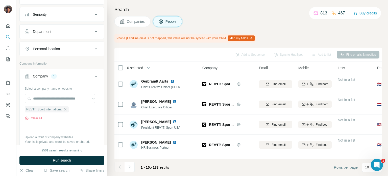
click at [135, 23] on span "Companies" at bounding box center [136, 21] width 18 height 5
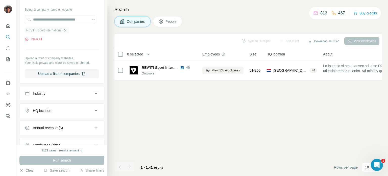
click at [67, 29] on icon "button" at bounding box center [65, 30] width 4 height 4
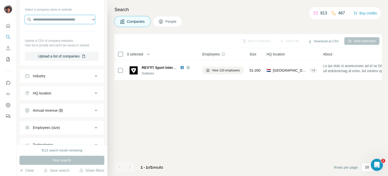
click at [66, 19] on input "text" at bounding box center [60, 19] width 70 height 9
paste input "**********"
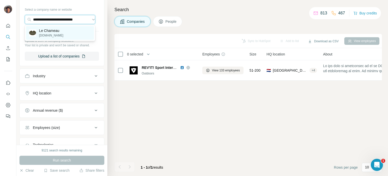
type input "**********"
click at [74, 28] on div "Le Chameau lechameau.com" at bounding box center [60, 33] width 68 height 14
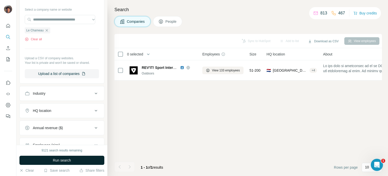
click at [85, 161] on button "Run search" at bounding box center [61, 159] width 85 height 9
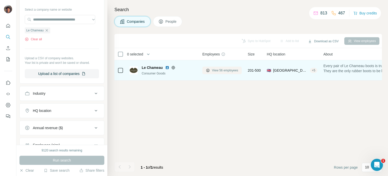
click at [229, 69] on span "View 56 employees" at bounding box center [225, 70] width 26 height 5
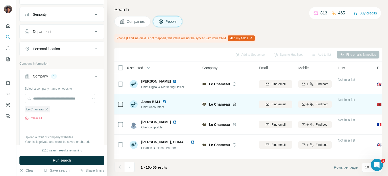
scroll to position [120, 0]
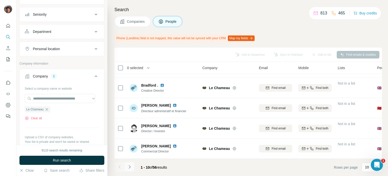
click at [125, 169] on button "Navigate to next page" at bounding box center [130, 166] width 10 height 10
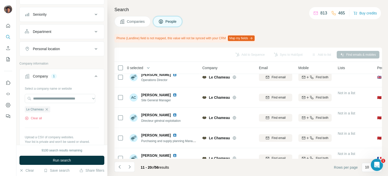
scroll to position [0, 0]
